Goal: Task Accomplishment & Management: Manage account settings

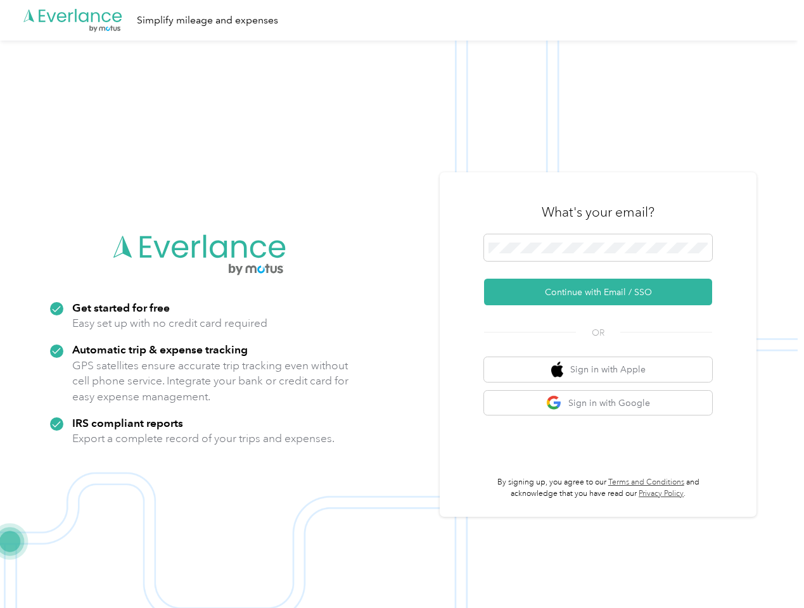
click at [402, 304] on img at bounding box center [398, 345] width 797 height 608
click at [402, 20] on div ".cls-1 { fill: #00adee; } .cls-2 { fill: #fff; } .cls-3 { fill: #707372; } .cls…" at bounding box center [398, 20] width 797 height 41
click at [603, 292] on button "Continue with Email / SSO" at bounding box center [598, 292] width 228 height 27
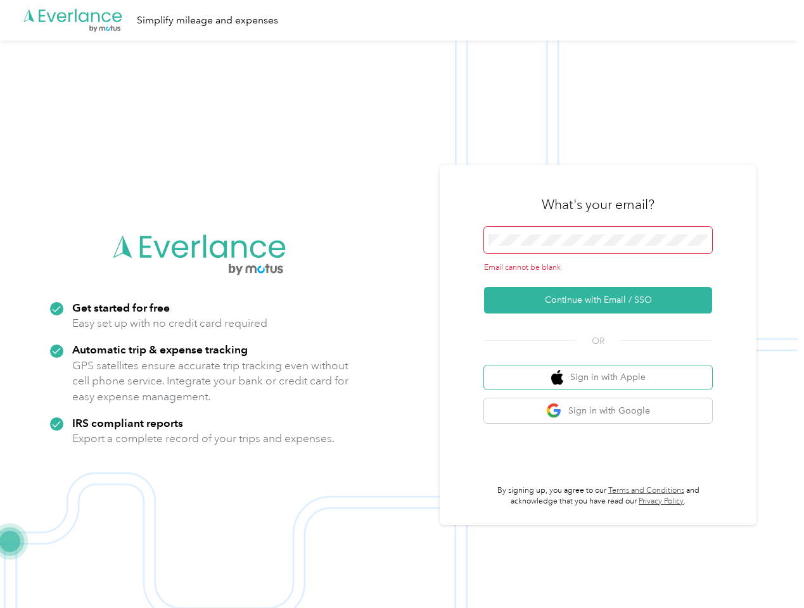
click at [603, 369] on button "Sign in with Apple" at bounding box center [598, 377] width 228 height 25
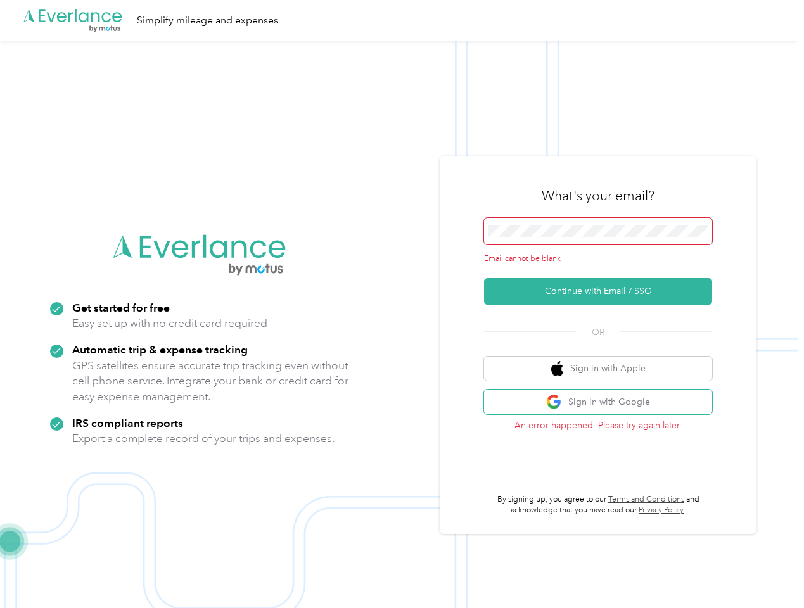
click at [603, 403] on button "Sign in with Google" at bounding box center [598, 402] width 228 height 25
